Goal: Ask a question

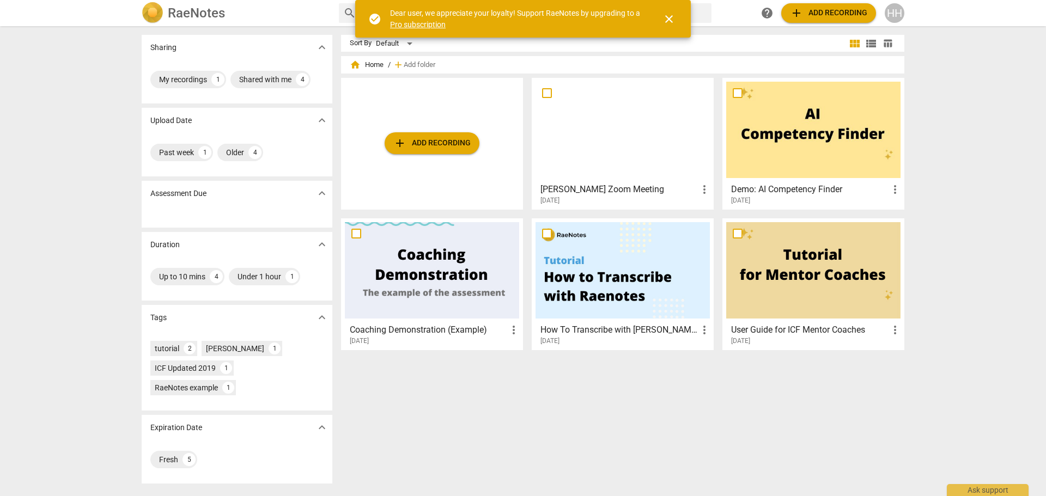
click at [602, 185] on h3 "[PERSON_NAME] Zoom Meeting" at bounding box center [618, 189] width 157 height 13
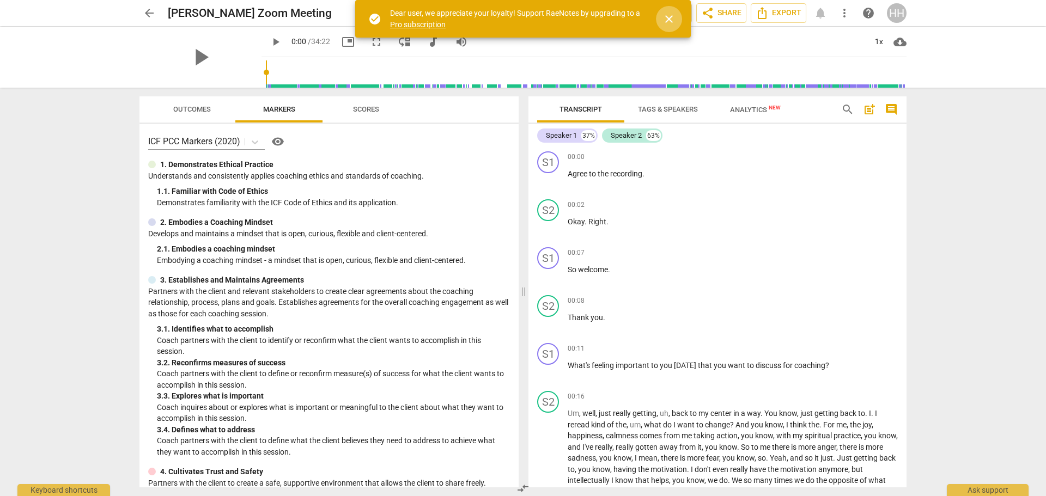
click at [673, 21] on span "close" at bounding box center [668, 19] width 13 height 13
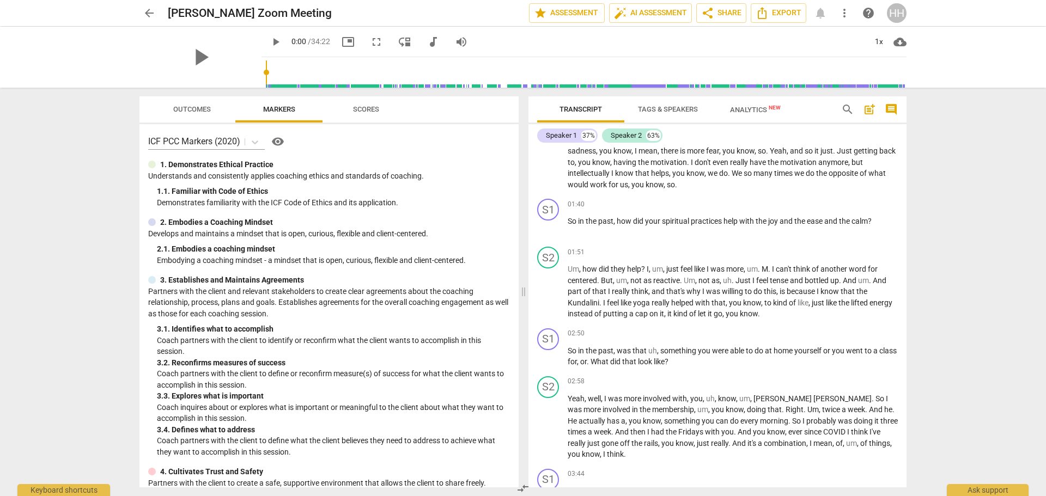
scroll to position [308, 0]
click at [982, 490] on div "Ask support" at bounding box center [988, 490] width 82 height 12
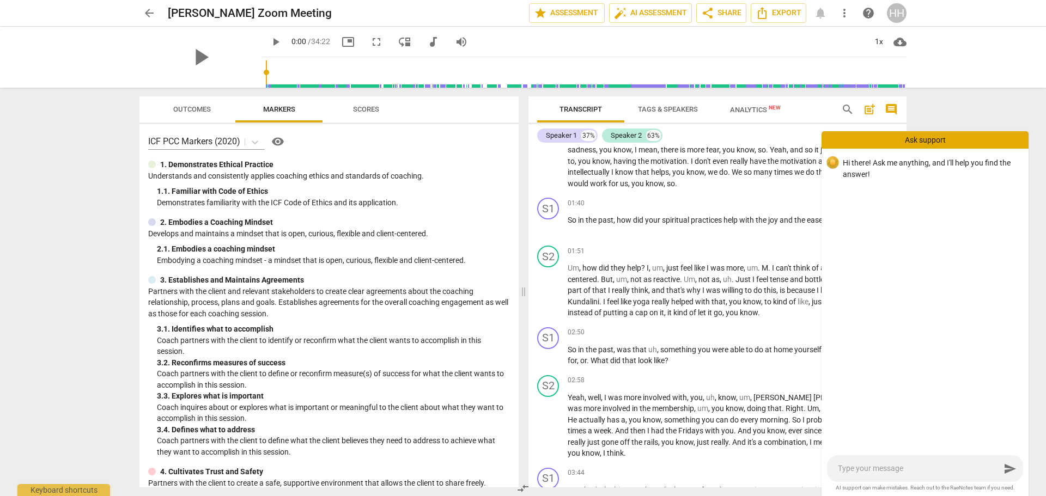
type textarea "h"
type textarea "ho"
type textarea "how"
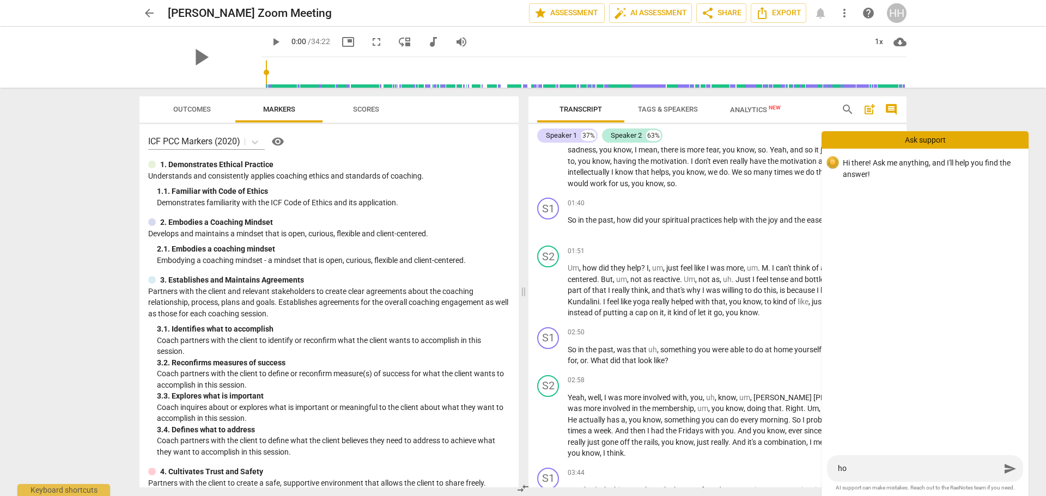
type textarea "how"
type textarea "how d"
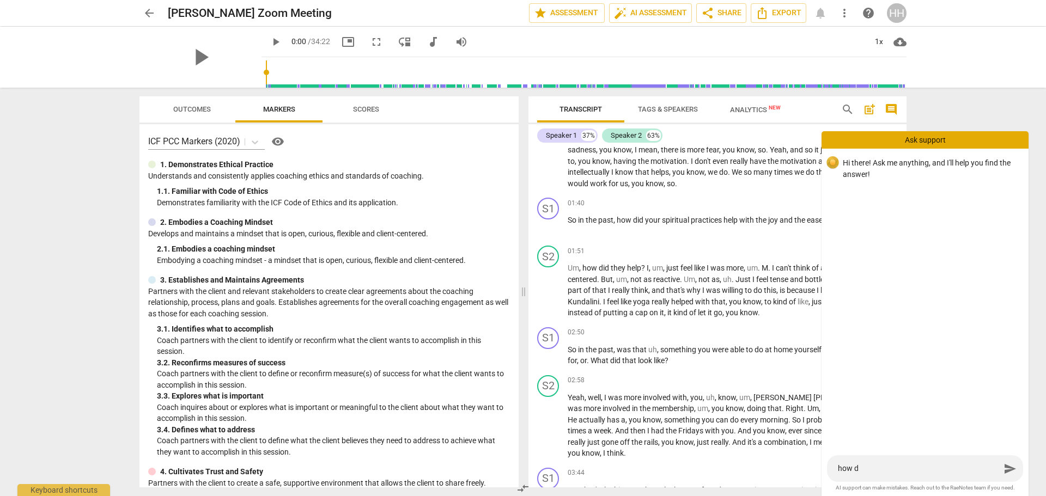
type textarea "how do"
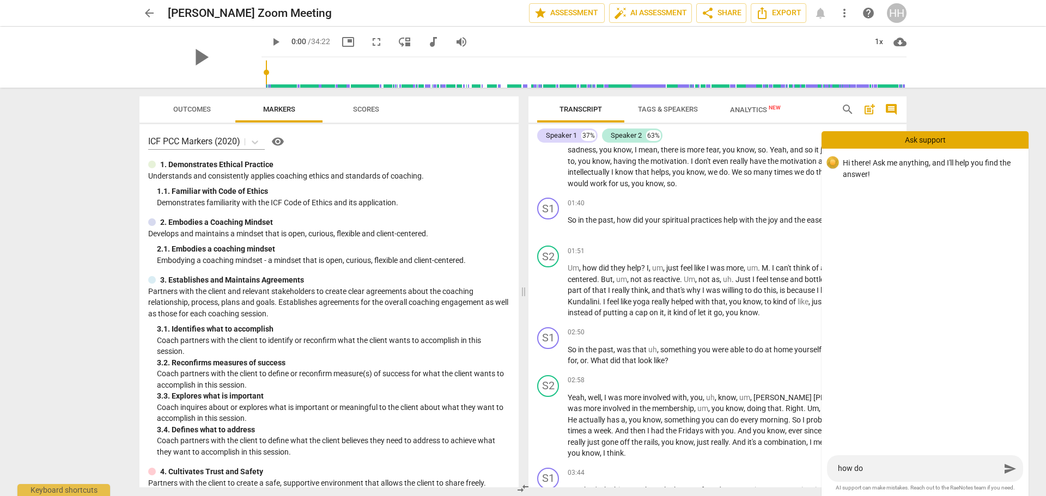
type textarea "how do"
click at [643, 11] on span "auto_fix_high AI Assessment" at bounding box center [650, 13] width 73 height 13
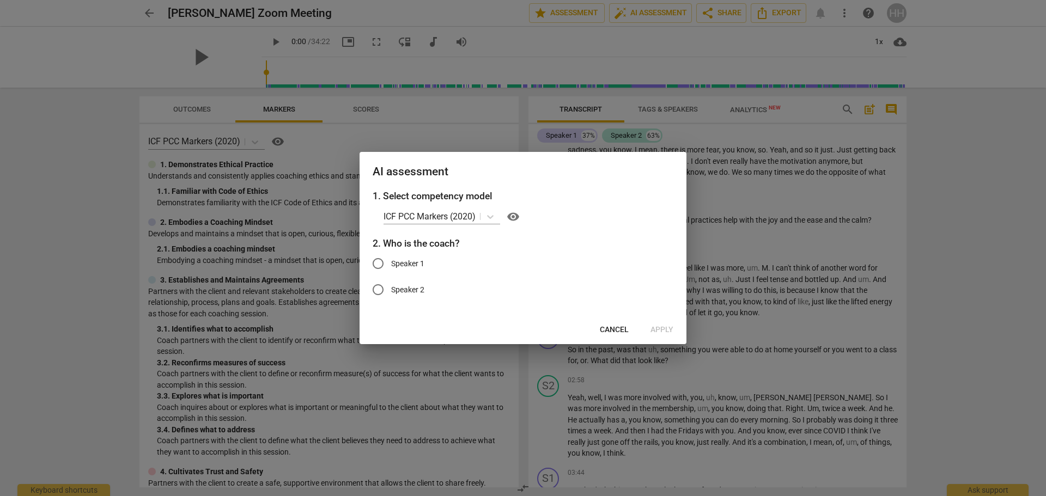
click at [491, 216] on icon at bounding box center [490, 216] width 11 height 11
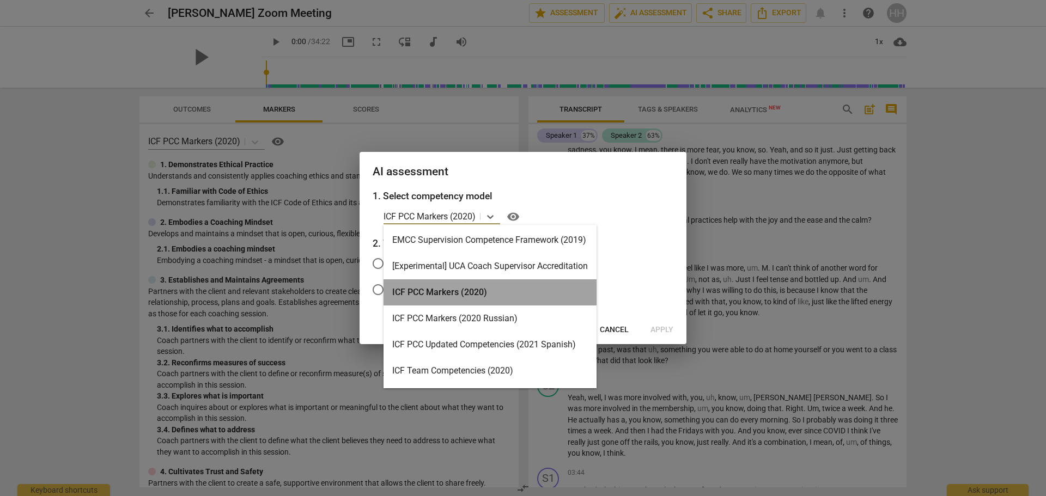
click at [483, 291] on div "ICF PCC Markers (2020)" at bounding box center [489, 292] width 213 height 26
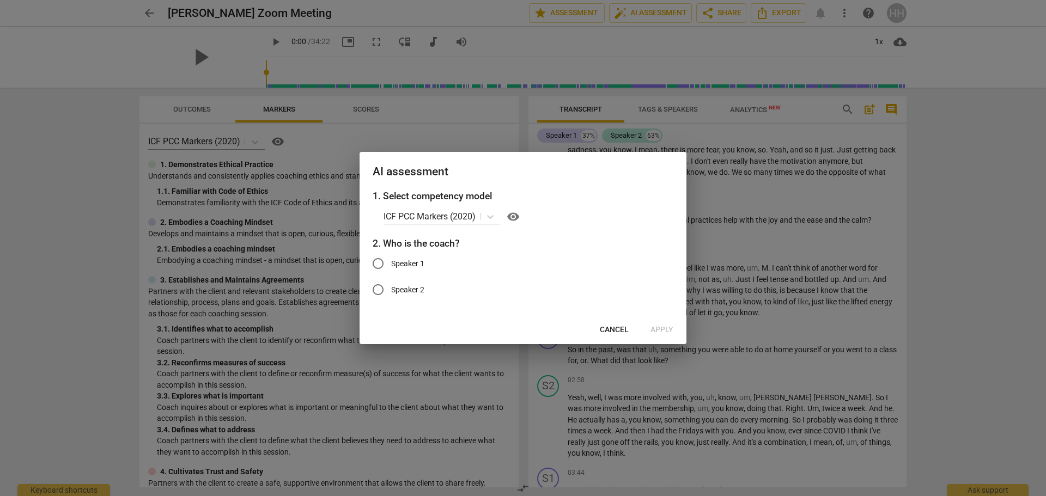
drag, startPoint x: 516, startPoint y: 173, endPoint x: 471, endPoint y: 174, distance: 44.7
click at [471, 174] on h2 "AI assessment" at bounding box center [523, 172] width 301 height 14
click at [624, 328] on span "Cancel" at bounding box center [614, 330] width 29 height 11
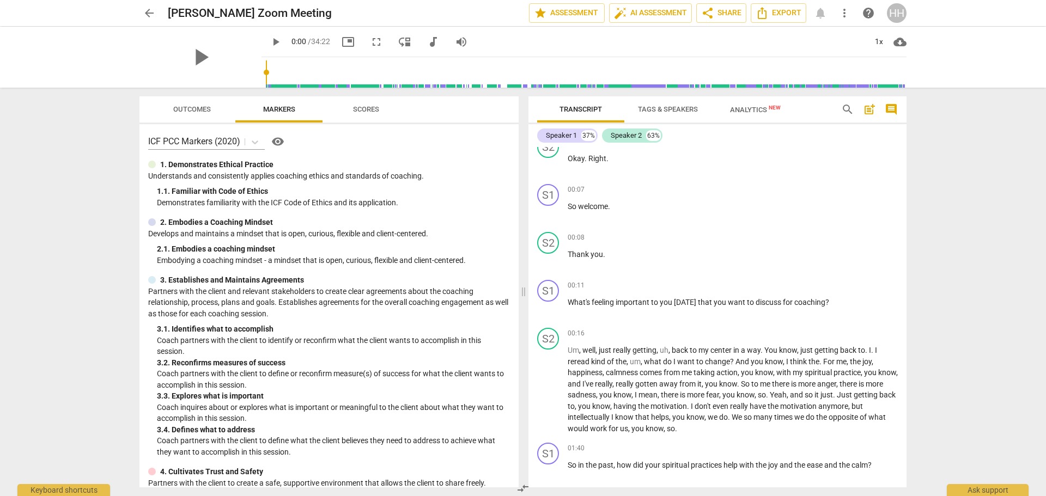
scroll to position [0, 0]
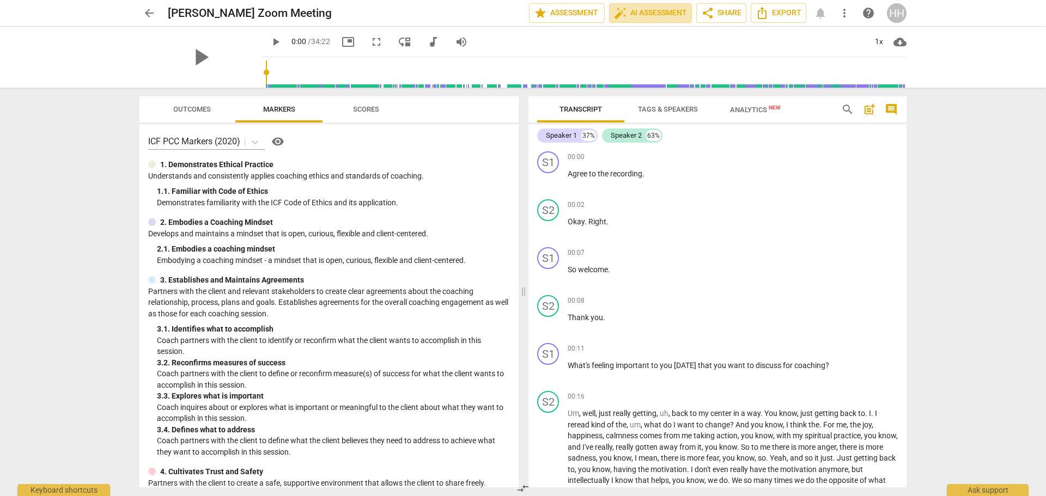
click at [654, 13] on span "auto_fix_high AI Assessment" at bounding box center [650, 13] width 73 height 13
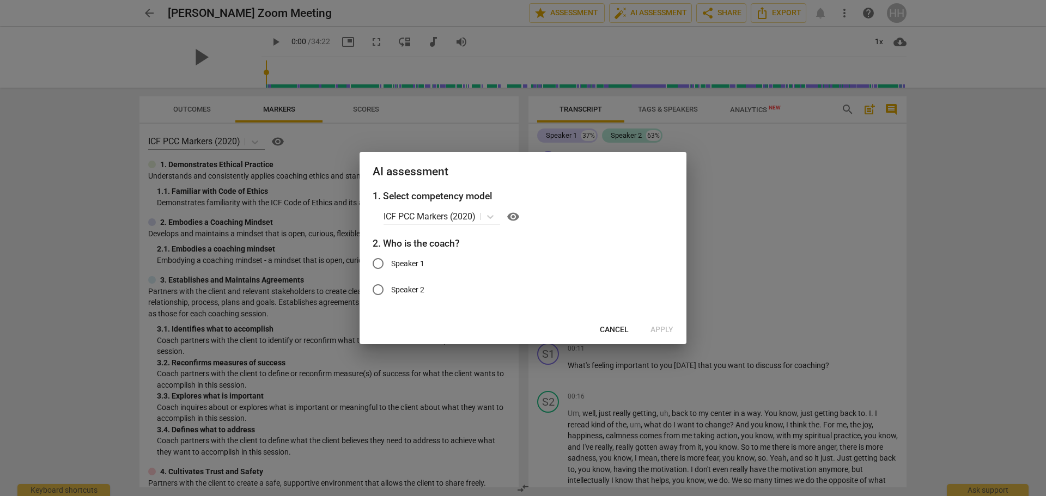
click at [379, 263] on input "Speaker 1" at bounding box center [378, 264] width 26 height 26
radio input "true"
click at [657, 328] on span "Apply" at bounding box center [661, 330] width 23 height 11
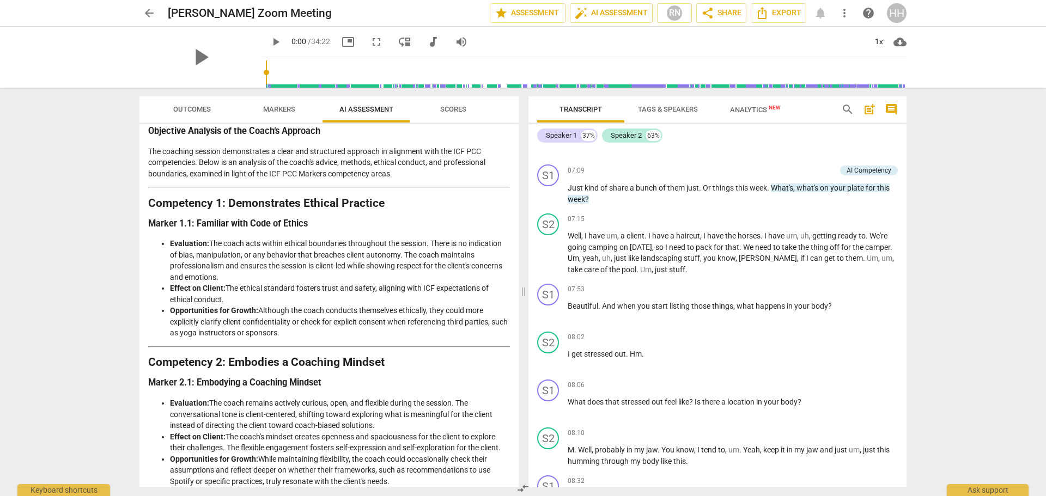
scroll to position [1192, 0]
click at [685, 108] on span "Tags & Speakers" at bounding box center [668, 109] width 60 height 8
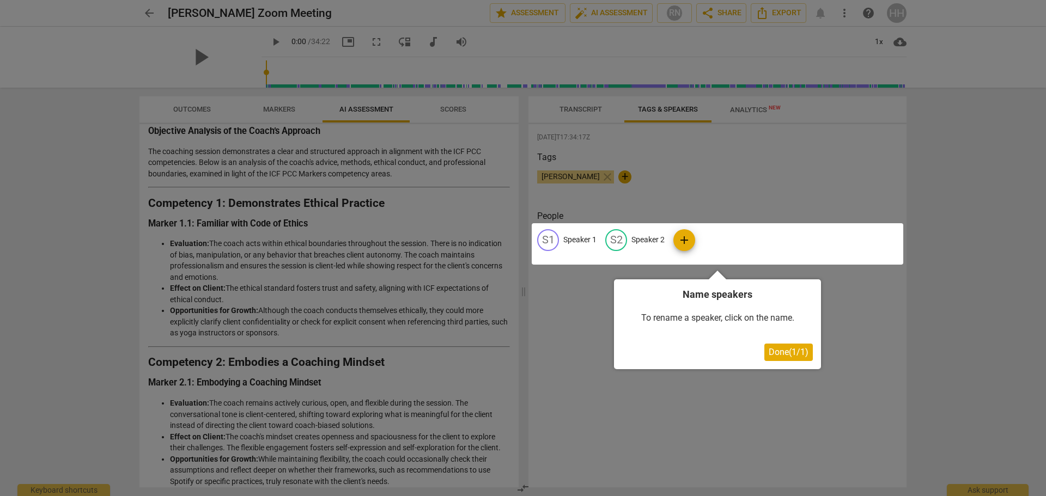
click at [791, 351] on span "Done ( 1 / 1 )" at bounding box center [789, 352] width 40 height 10
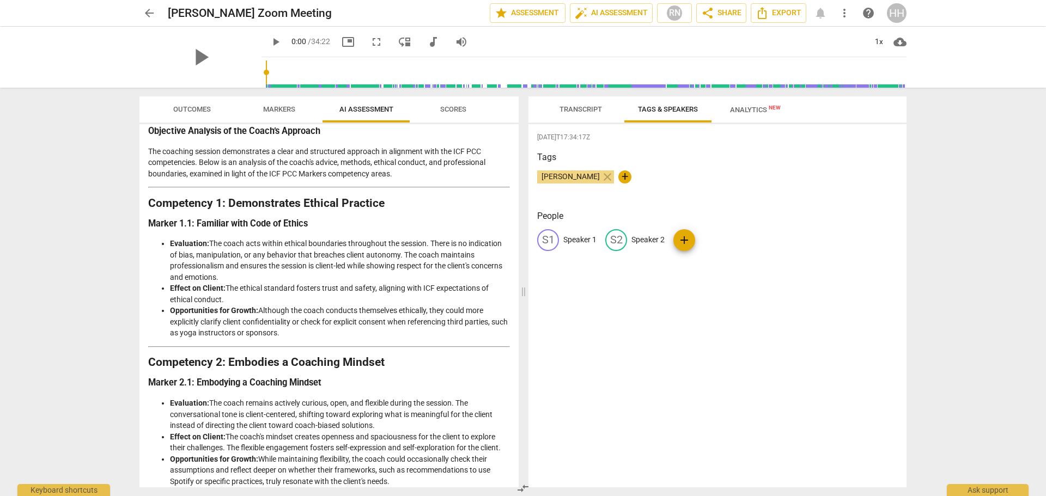
click at [742, 112] on span "Analytics New" at bounding box center [755, 110] width 51 height 8
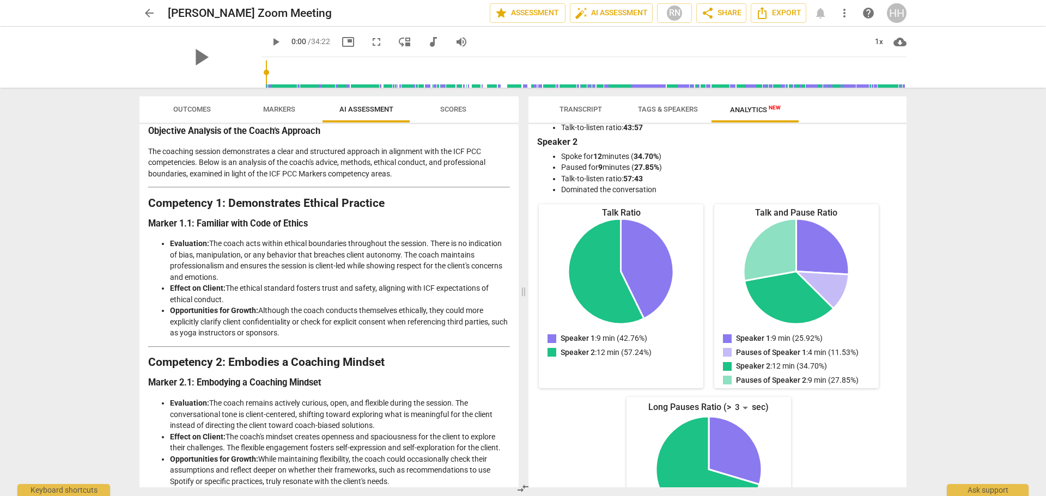
scroll to position [0, 0]
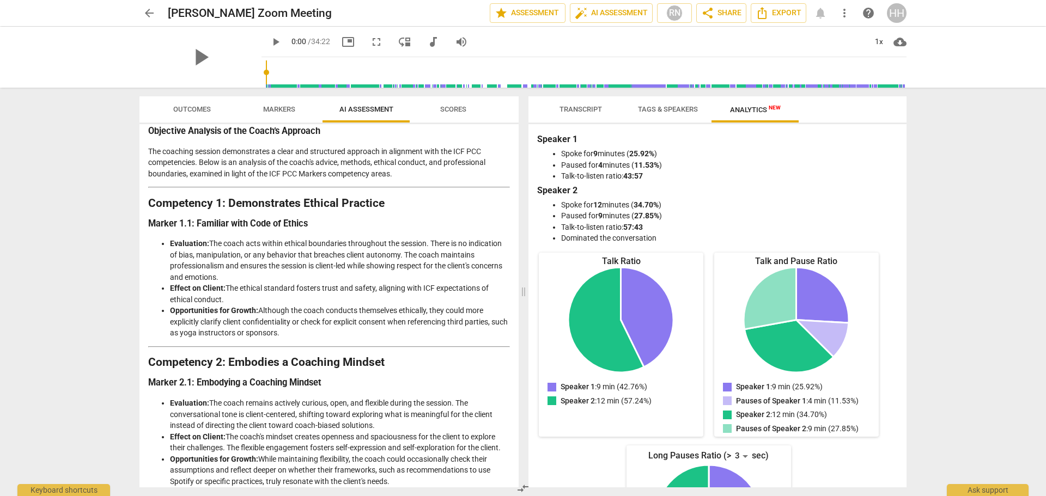
click at [585, 111] on span "Transcript" at bounding box center [580, 109] width 42 height 8
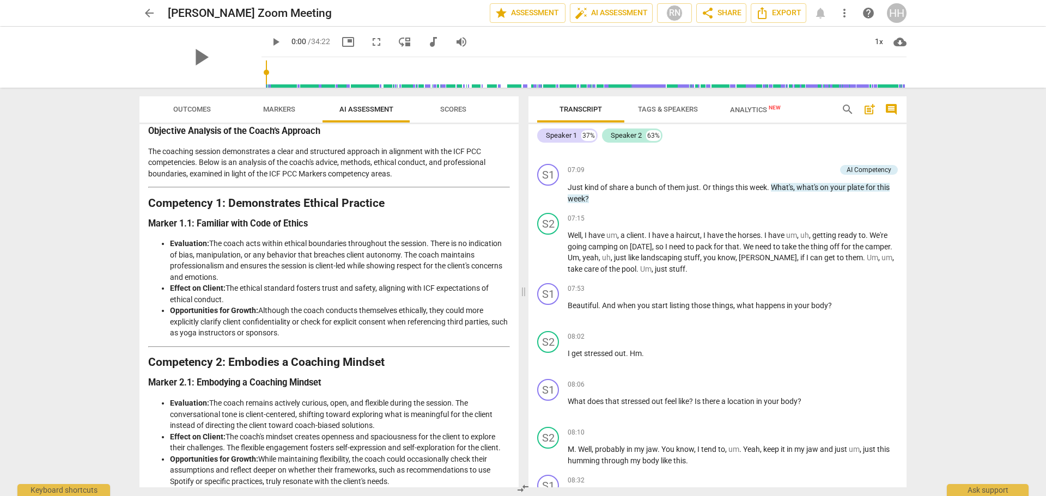
click at [284, 110] on span "Markers" at bounding box center [279, 109] width 32 height 8
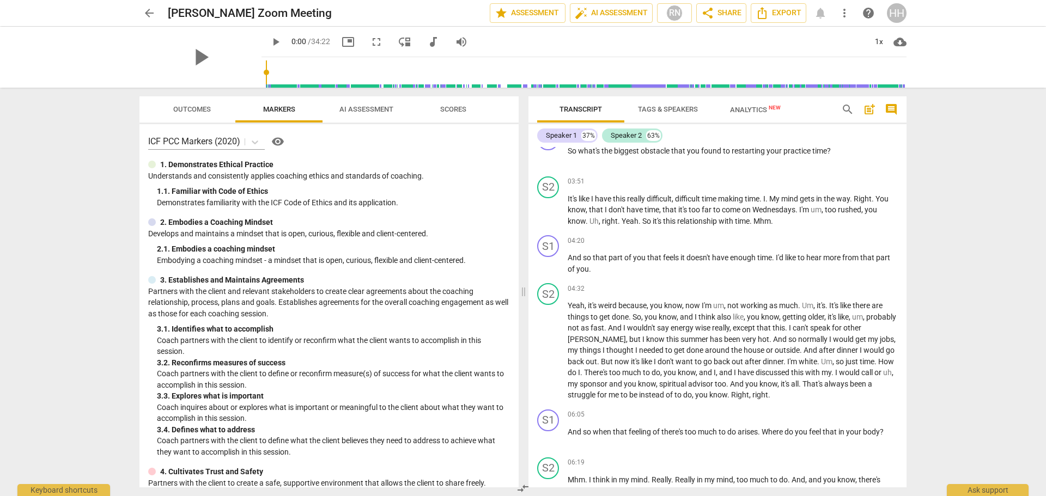
scroll to position [647, 0]
click at [361, 105] on span "AI Assessment" at bounding box center [366, 109] width 54 height 8
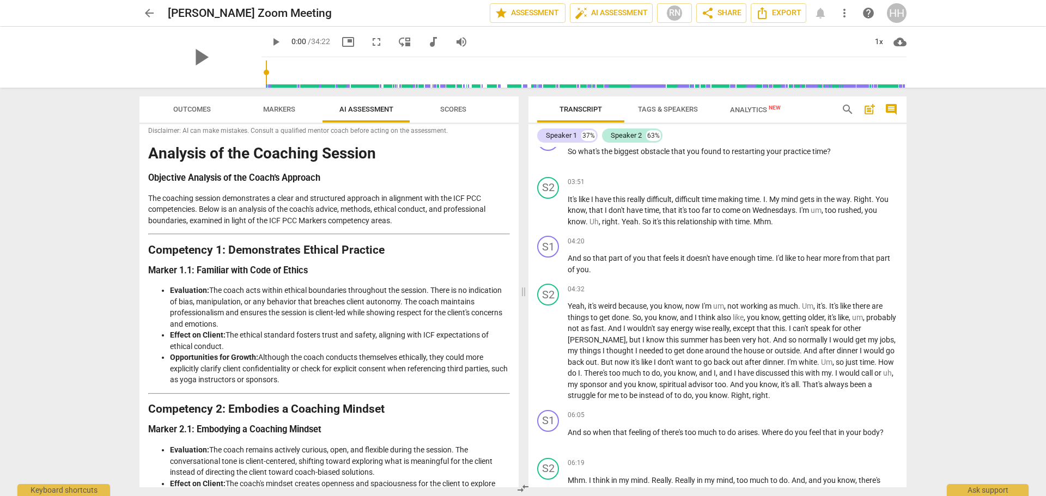
scroll to position [0, 0]
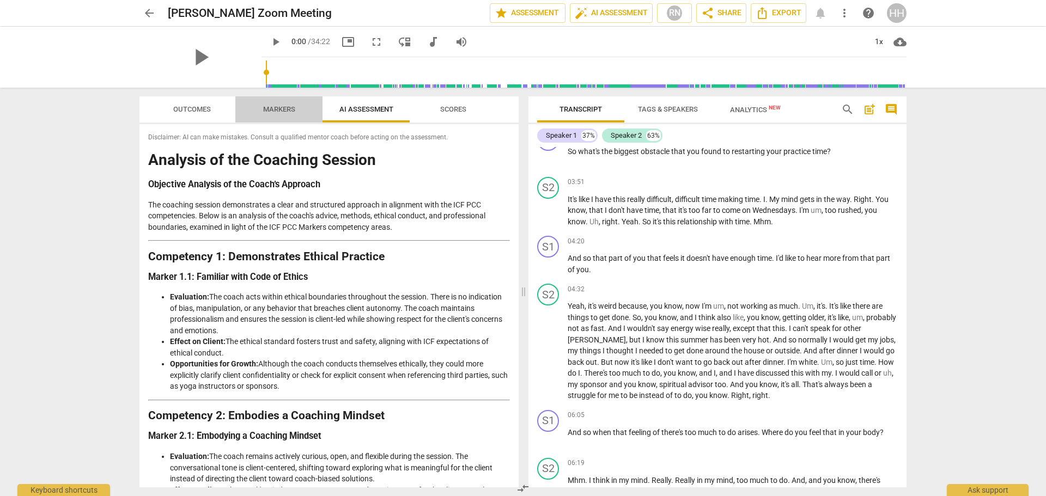
click at [275, 112] on span "Markers" at bounding box center [279, 109] width 32 height 8
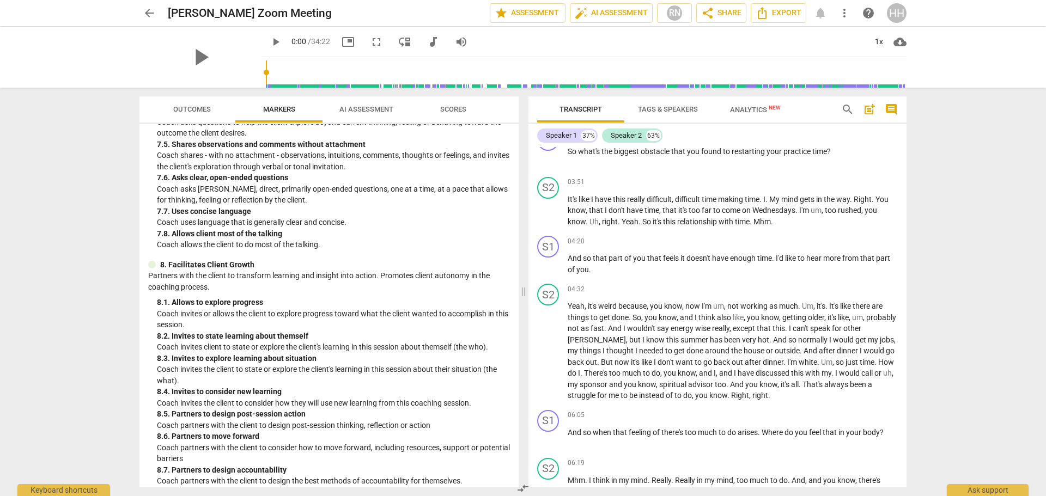
scroll to position [1116, 0]
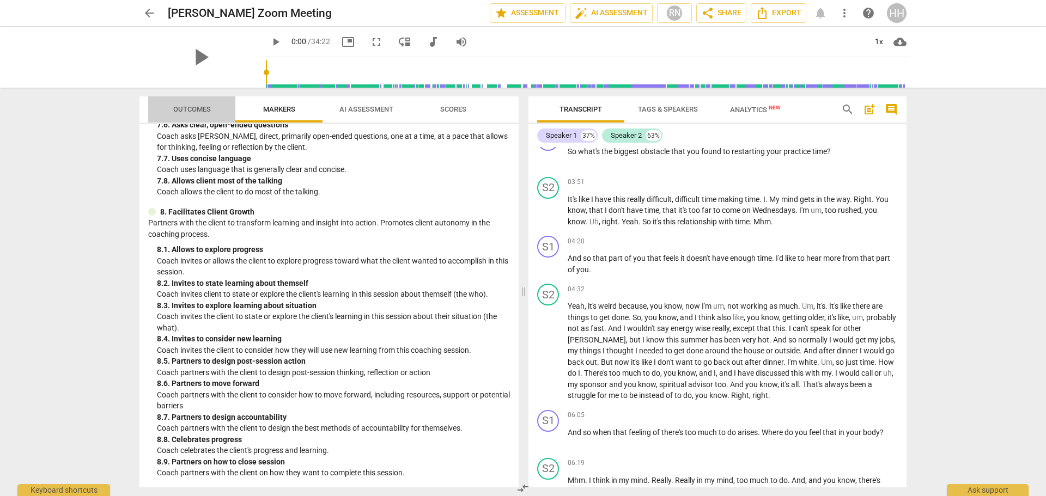
click at [185, 106] on span "Outcomes" at bounding box center [192, 109] width 38 height 8
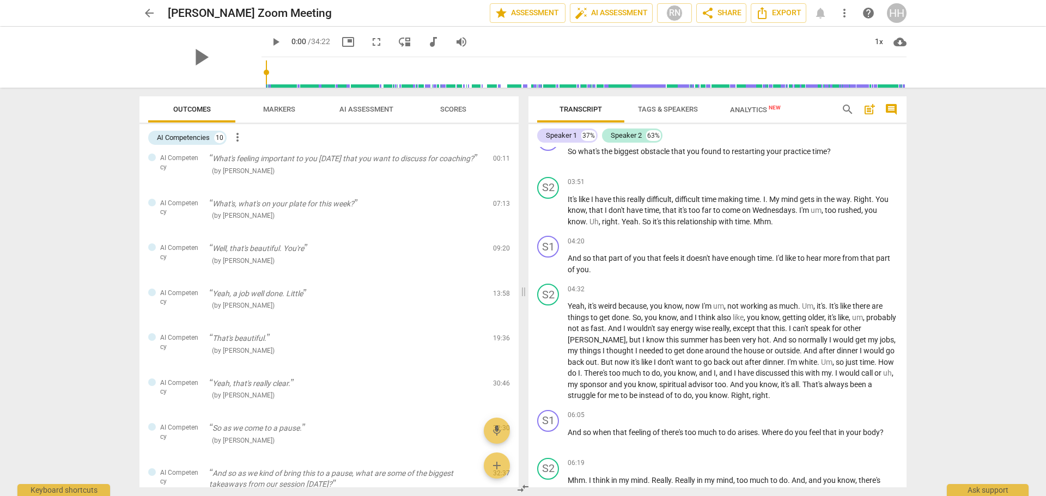
scroll to position [0, 0]
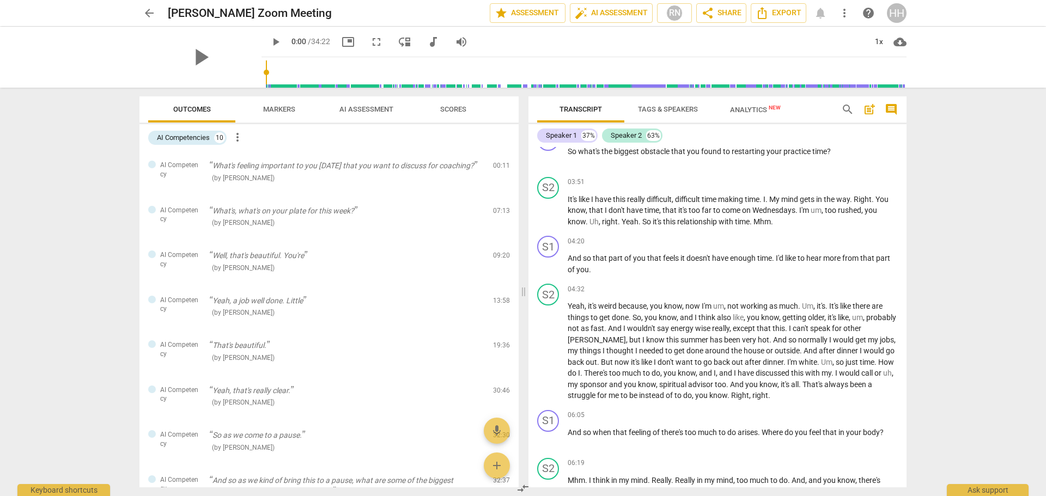
click at [371, 108] on span "AI Assessment" at bounding box center [366, 109] width 54 height 8
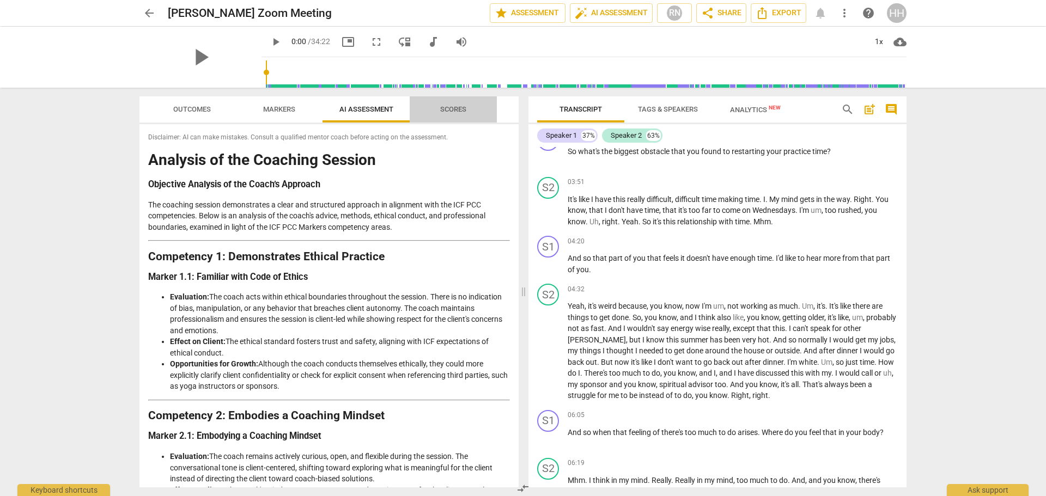
click at [444, 108] on span "Scores" at bounding box center [453, 109] width 26 height 8
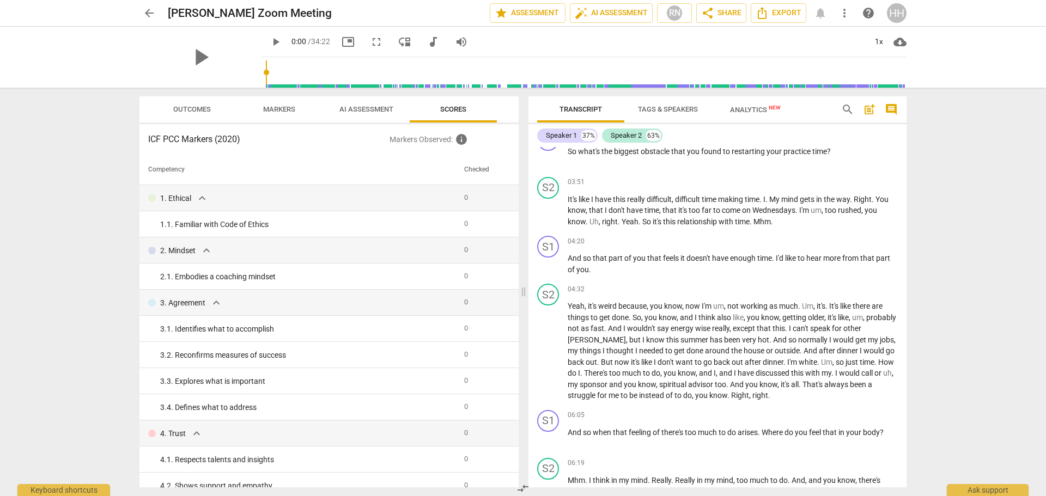
click at [361, 104] on span "AI Assessment" at bounding box center [366, 109] width 80 height 15
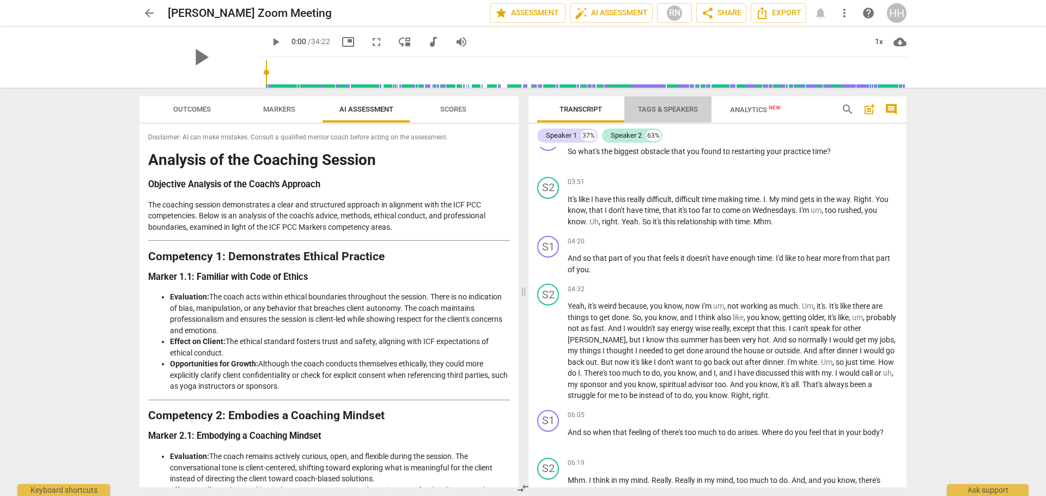
click at [662, 109] on span "Tags & Speakers" at bounding box center [668, 109] width 60 height 8
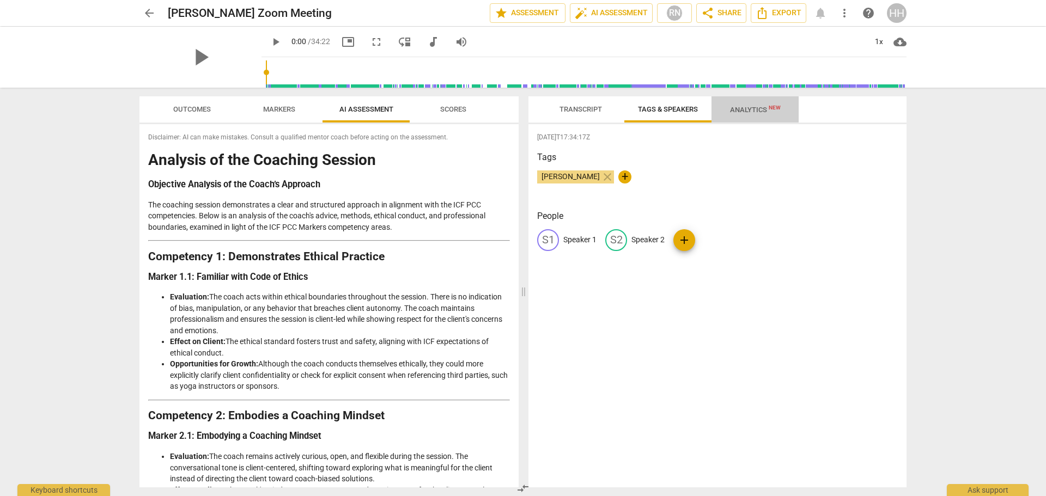
click at [757, 108] on span "Analytics New" at bounding box center [755, 110] width 51 height 8
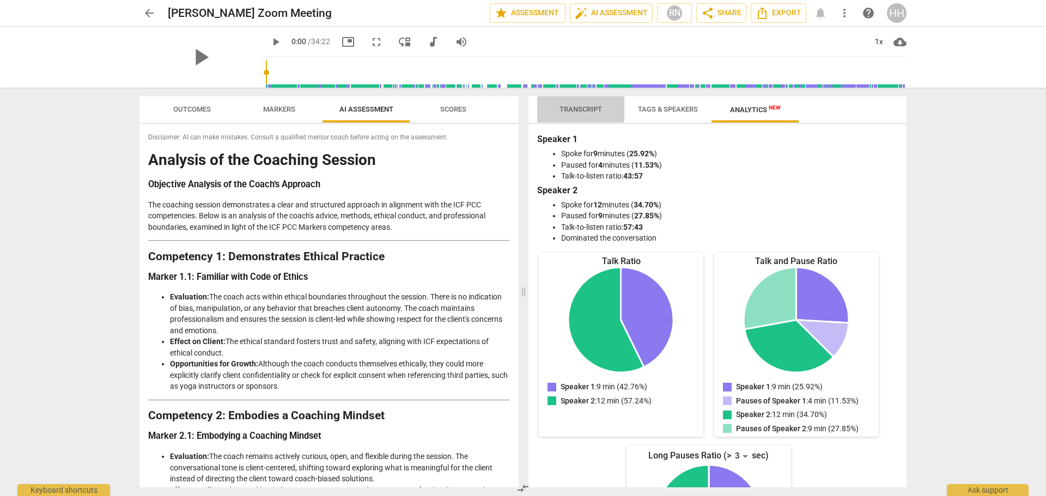
click at [582, 109] on span "Transcript" at bounding box center [580, 109] width 42 height 8
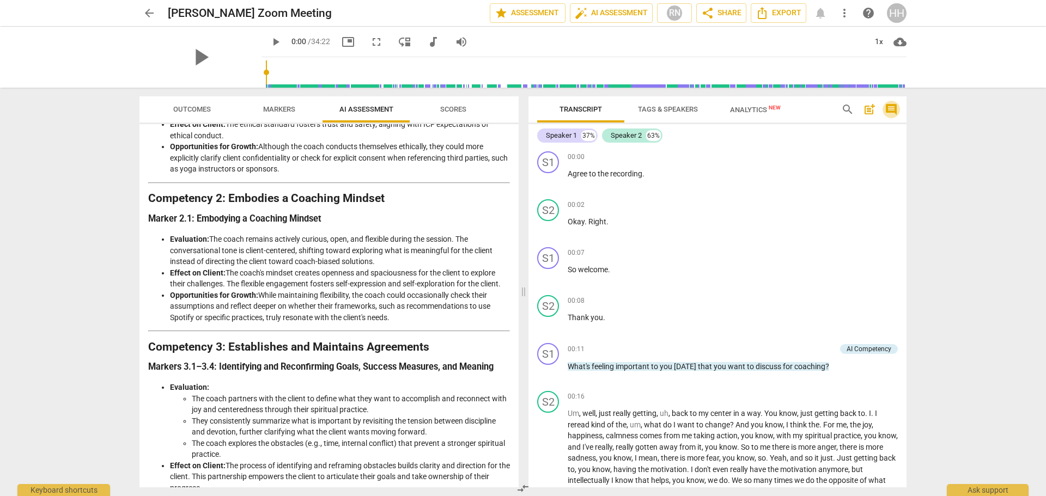
click at [891, 108] on span "comment" at bounding box center [891, 109] width 13 height 13
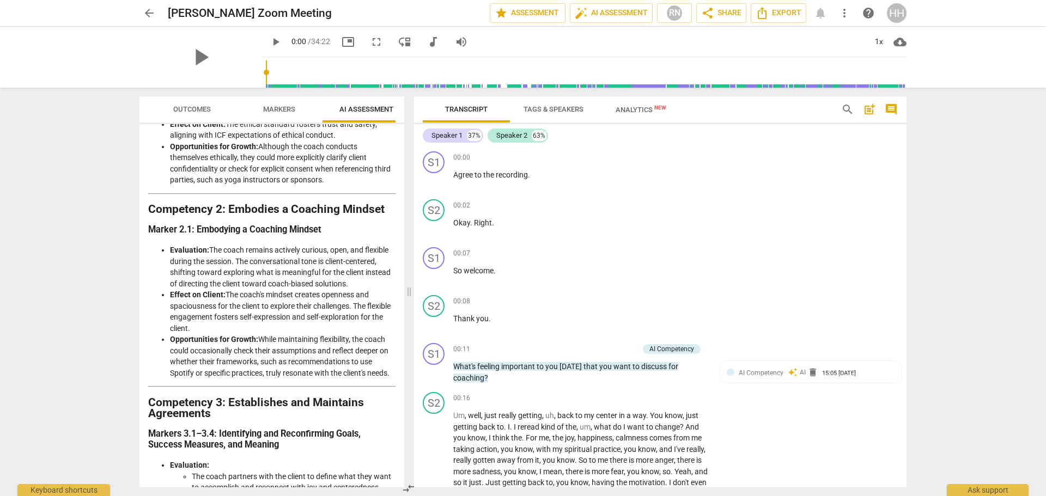
click at [895, 111] on span "comment" at bounding box center [891, 109] width 13 height 13
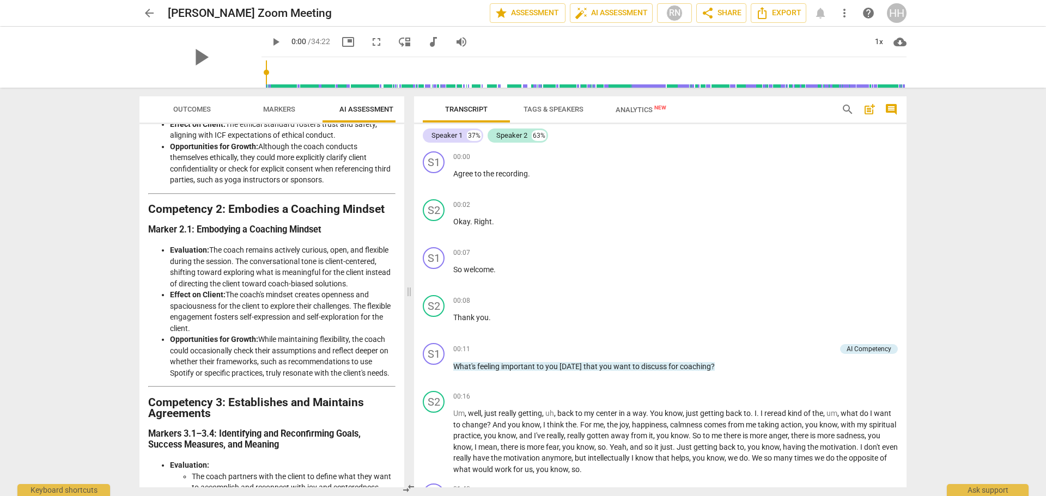
scroll to position [217, 0]
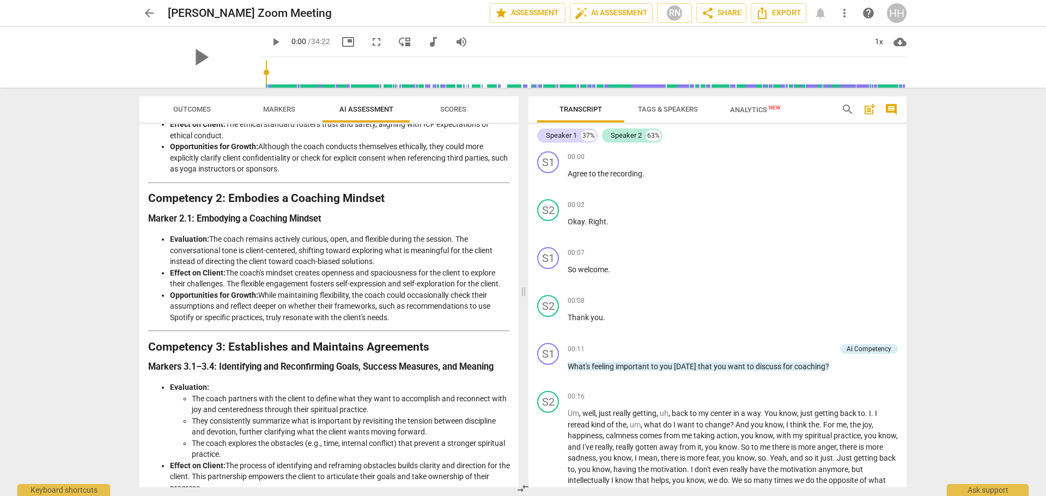
click at [543, 14] on span "star Assessment" at bounding box center [528, 13] width 66 height 13
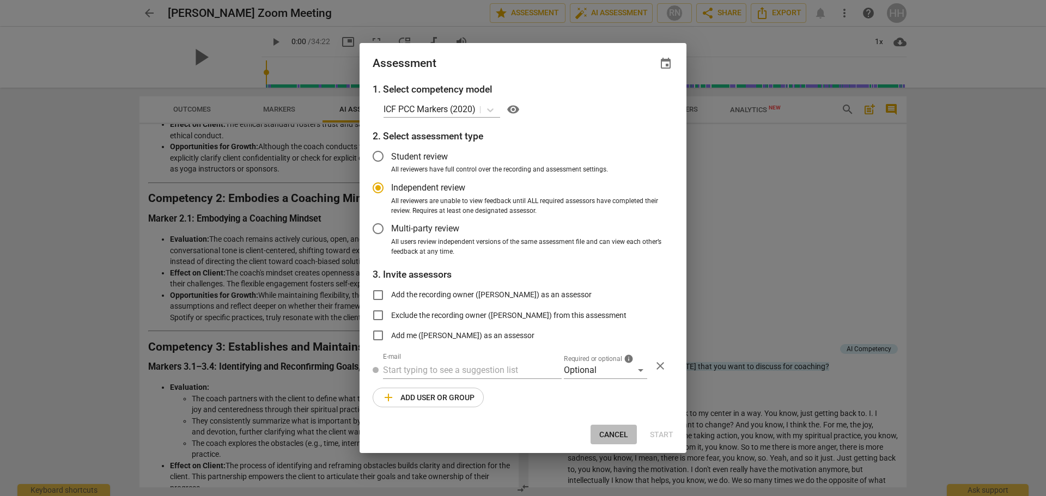
click at [616, 436] on span "Cancel" at bounding box center [613, 435] width 29 height 11
radio input "false"
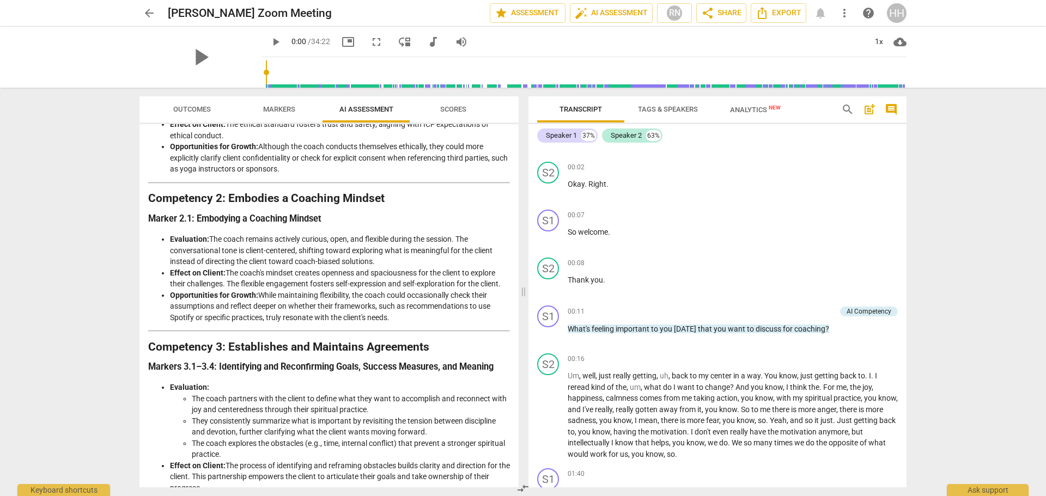
scroll to position [0, 0]
